Goal: Book appointment/travel/reservation

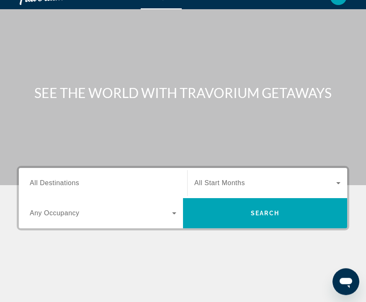
scroll to position [13, 0]
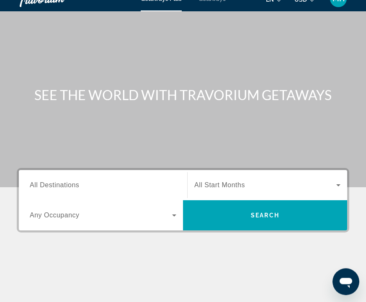
click at [79, 188] on span "All Destinations" at bounding box center [54, 185] width 49 height 7
click at [79, 188] on input "Destination All Destinations" at bounding box center [103, 186] width 147 height 10
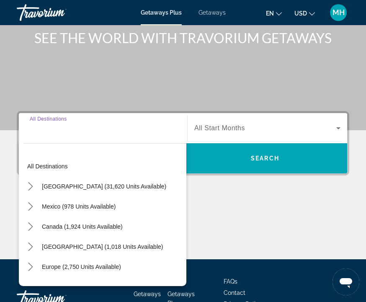
scroll to position [103, 0]
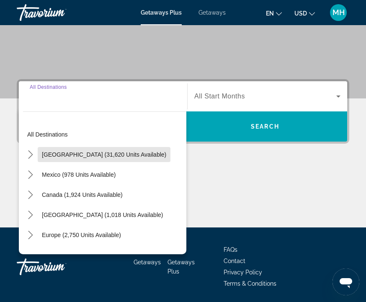
click at [127, 162] on span "Select destination: United States (31,620 units available)" at bounding box center [104, 155] width 133 height 20
type input "**********"
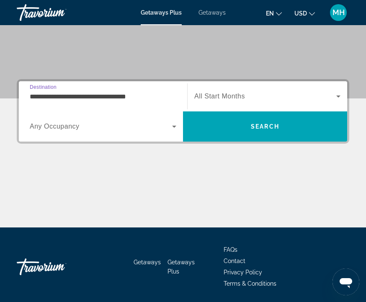
click at [339, 97] on icon "Search widget" at bounding box center [339, 97] width 4 height 2
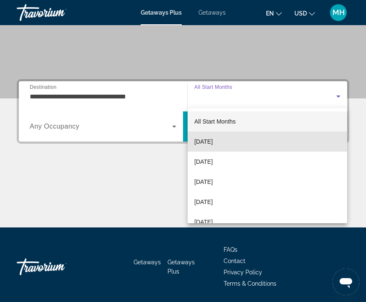
click at [229, 148] on mat-option "[DATE]" at bounding box center [268, 142] width 160 height 20
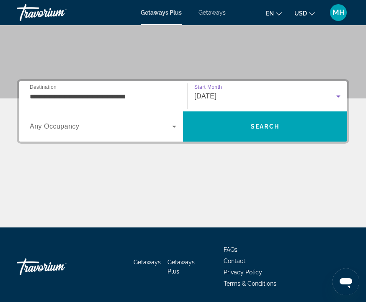
click at [174, 131] on icon "Search widget" at bounding box center [174, 127] width 10 height 10
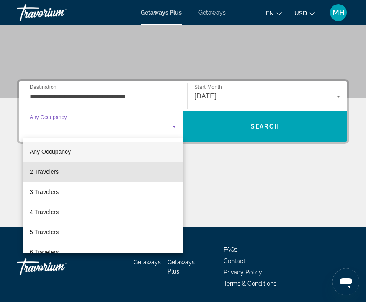
click at [142, 176] on mat-option "2 Travelers" at bounding box center [103, 172] width 160 height 20
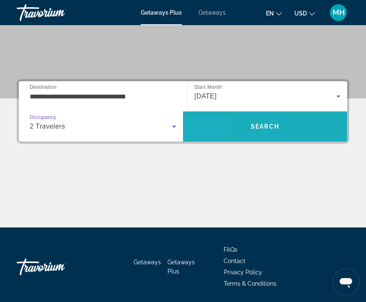
click at [184, 135] on span "Search" at bounding box center [265, 127] width 164 height 20
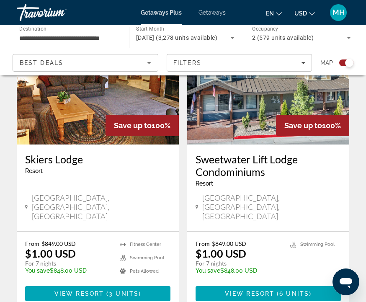
scroll to position [1841, 0]
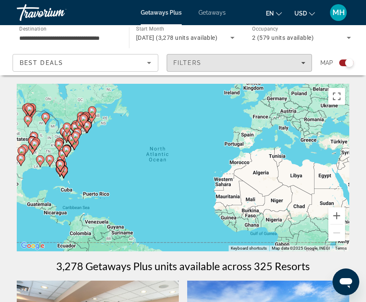
click at [308, 65] on span "Filters" at bounding box center [239, 63] width 145 height 20
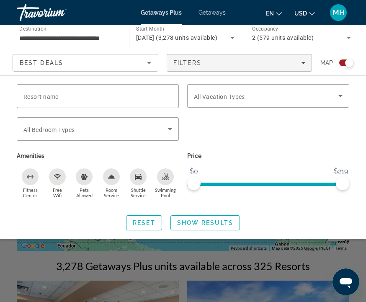
click at [345, 95] on icon "Search widget" at bounding box center [341, 96] width 10 height 10
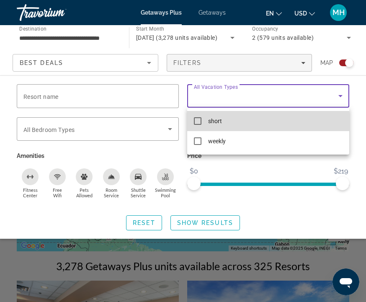
click at [203, 128] on mat-option "short" at bounding box center [268, 121] width 162 height 20
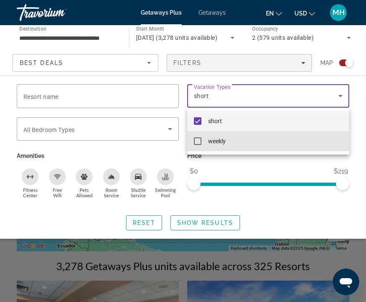
click at [205, 149] on mat-option "weekly" at bounding box center [268, 141] width 162 height 20
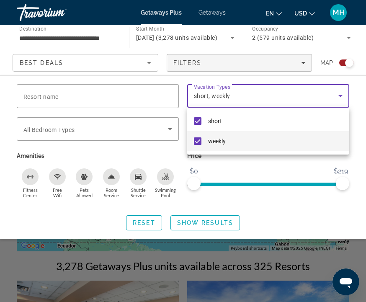
click at [44, 98] on div at bounding box center [183, 151] width 366 height 302
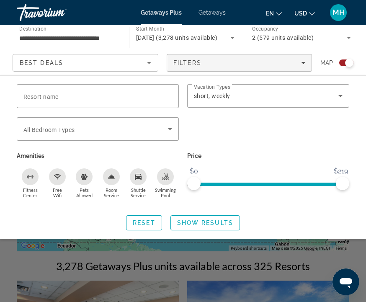
click at [27, 93] on span "Resort name" at bounding box center [40, 96] width 35 height 7
click at [27, 93] on input "Resort name" at bounding box center [97, 96] width 149 height 10
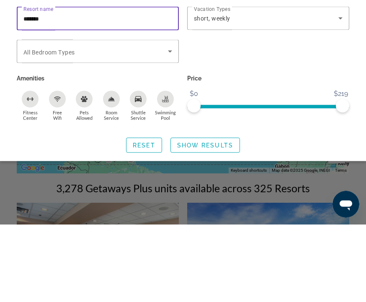
type input "*******"
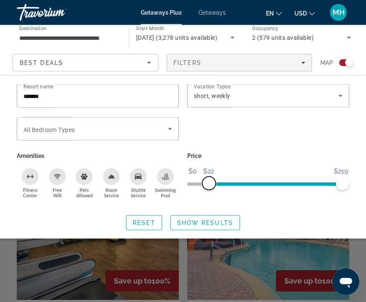
scroll to position [115, 0]
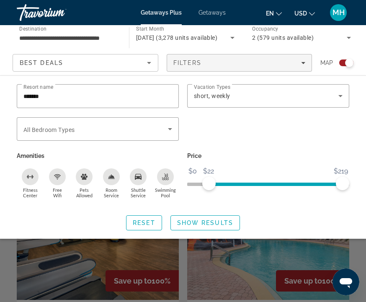
click at [205, 228] on span "Search widget" at bounding box center [205, 223] width 69 height 20
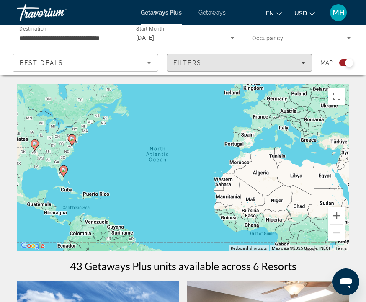
click at [301, 70] on span "Filters" at bounding box center [239, 63] width 145 height 20
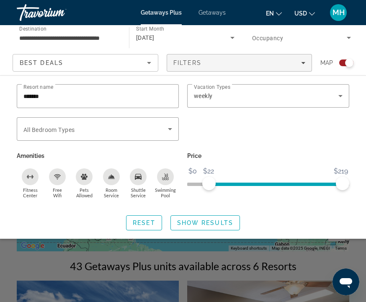
click at [149, 64] on icon "Sort by" at bounding box center [149, 63] width 4 height 2
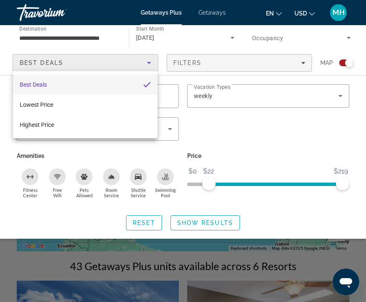
click at [247, 153] on div at bounding box center [183, 151] width 366 height 302
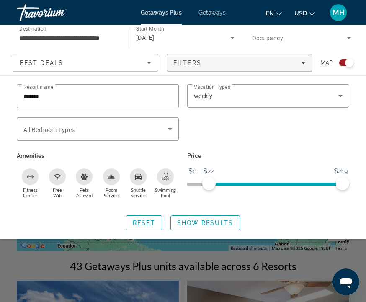
click at [154, 34] on span "[DATE]" at bounding box center [145, 37] width 18 height 7
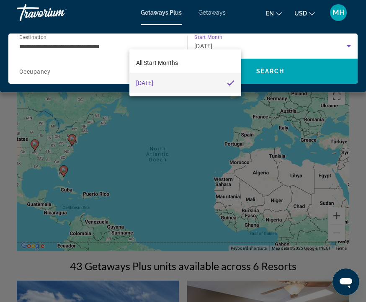
click at [160, 63] on span "All Start Months" at bounding box center [157, 63] width 42 height 7
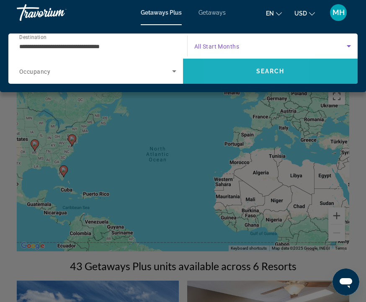
click at [228, 74] on span "Search" at bounding box center [270, 71] width 175 height 20
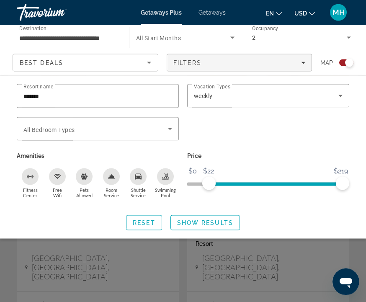
scroll to position [232, 0]
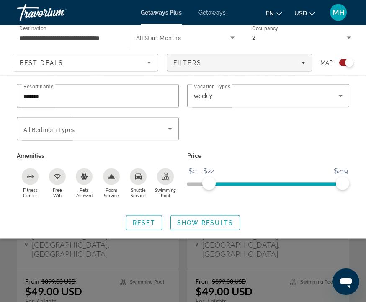
click at [127, 273] on div "Search widget" at bounding box center [183, 214] width 366 height 176
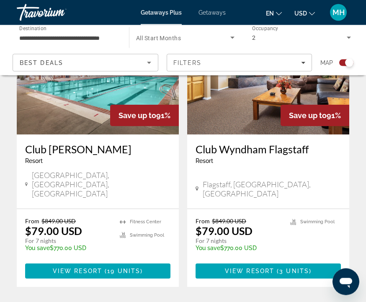
scroll to position [1823, 0]
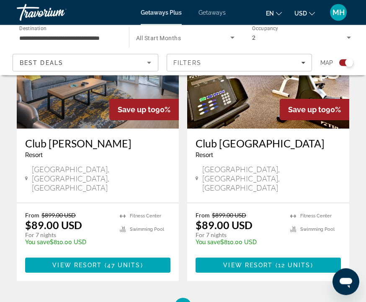
scroll to position [1835, 0]
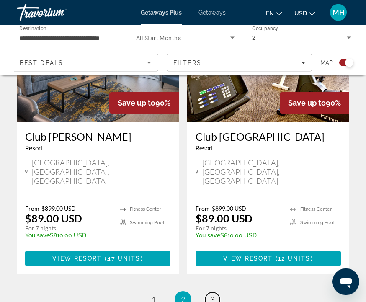
click at [215, 295] on span "3" at bounding box center [212, 299] width 4 height 9
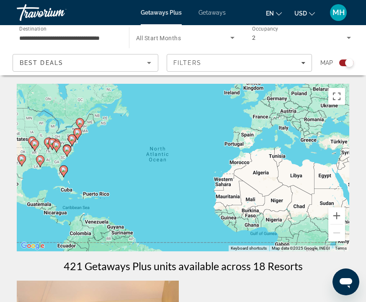
click at [237, 37] on icon "Search widget" at bounding box center [233, 38] width 10 height 10
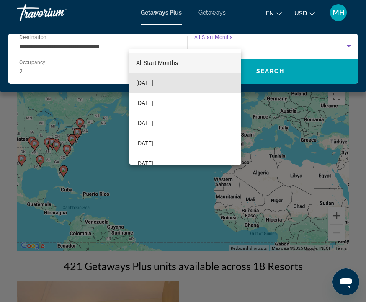
click at [153, 83] on span "[DATE]" at bounding box center [144, 83] width 17 height 10
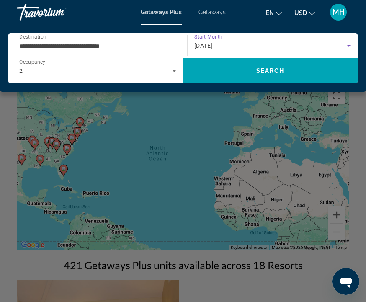
click at [205, 16] on span "Getaways" at bounding box center [212, 12] width 27 height 7
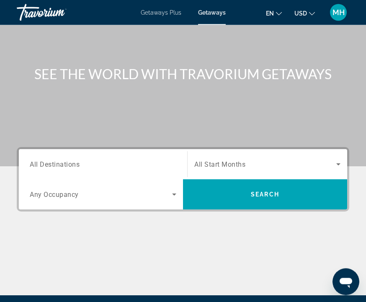
scroll to position [35, 0]
click at [145, 15] on span "Getaways Plus" at bounding box center [161, 12] width 41 height 7
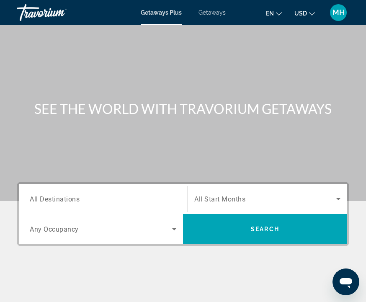
click at [134, 36] on div "Main content" at bounding box center [183, 100] width 366 height 201
